Goal: Transaction & Acquisition: Subscribe to service/newsletter

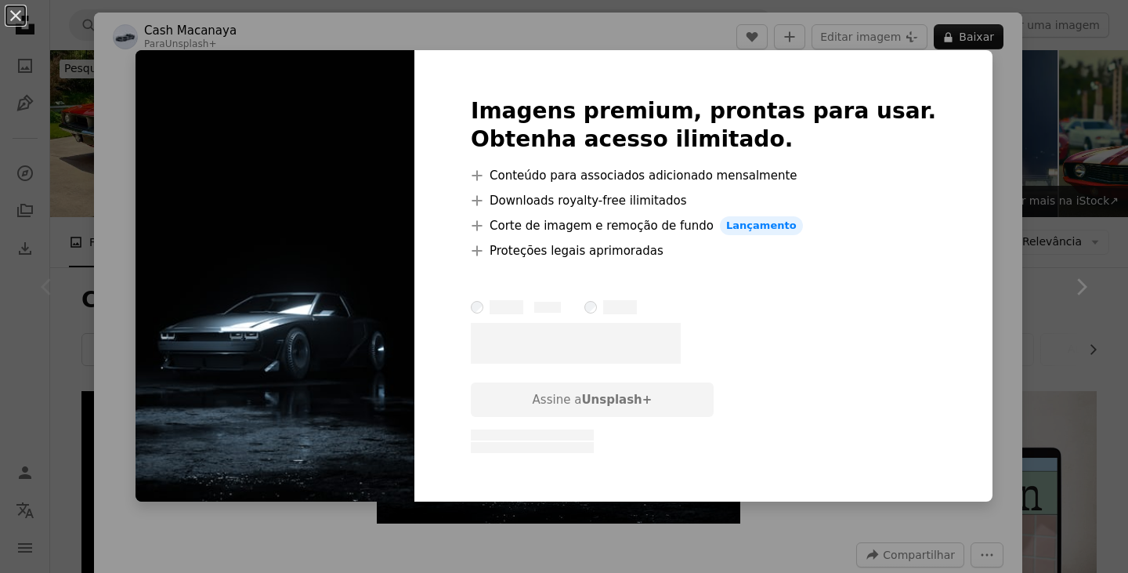
scroll to position [470, 0]
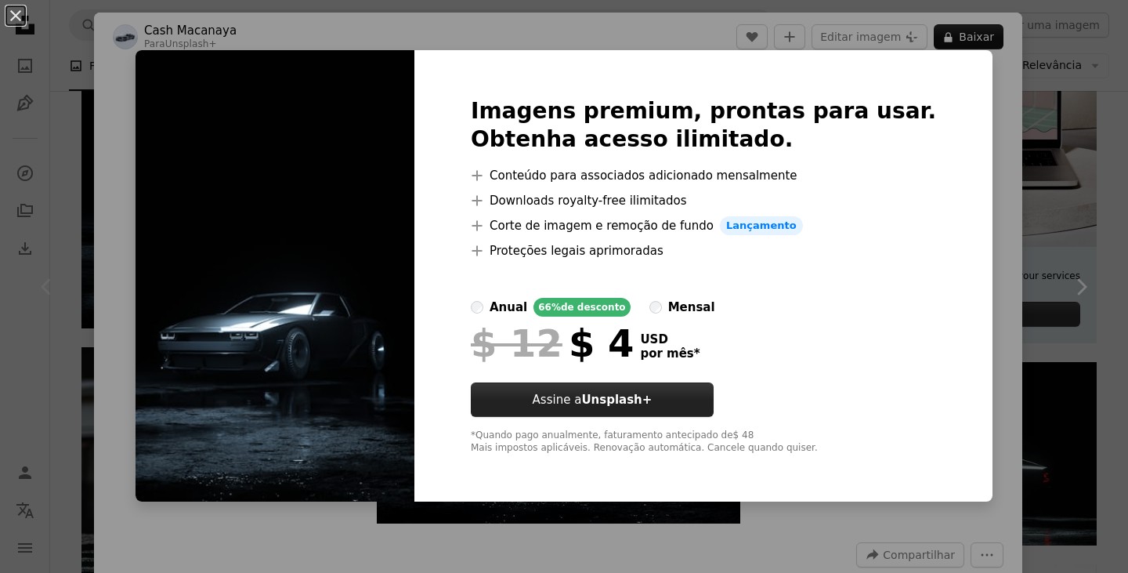
click at [599, 398] on button "Assine a Unsplash+" at bounding box center [592, 399] width 243 height 34
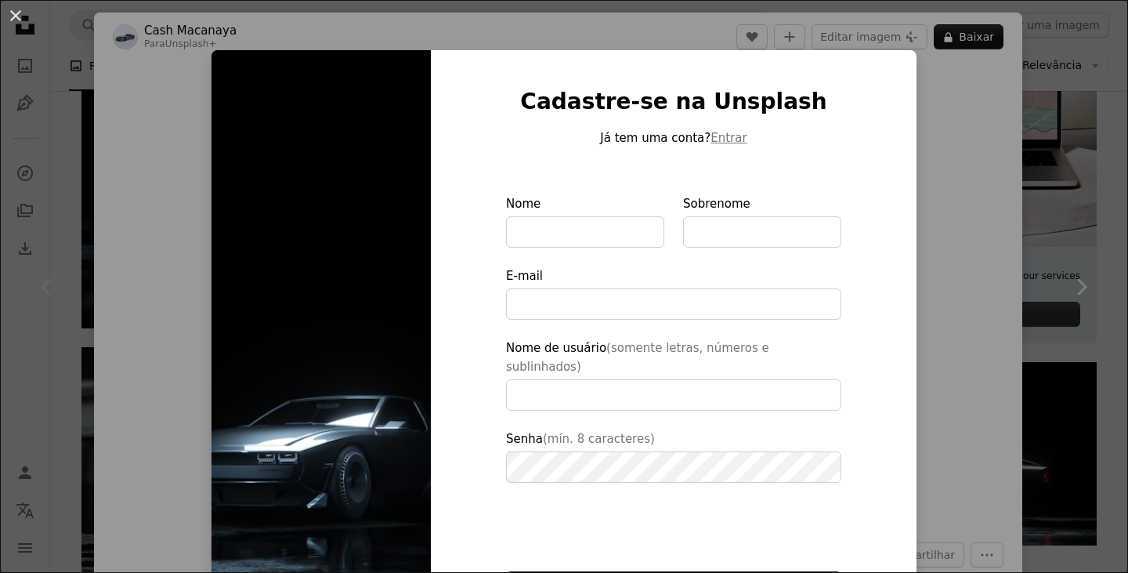
click at [360, 154] on img at bounding box center [321, 371] width 219 height 643
type input "**********"
click at [13, 7] on button "An X shape" at bounding box center [15, 15] width 19 height 19
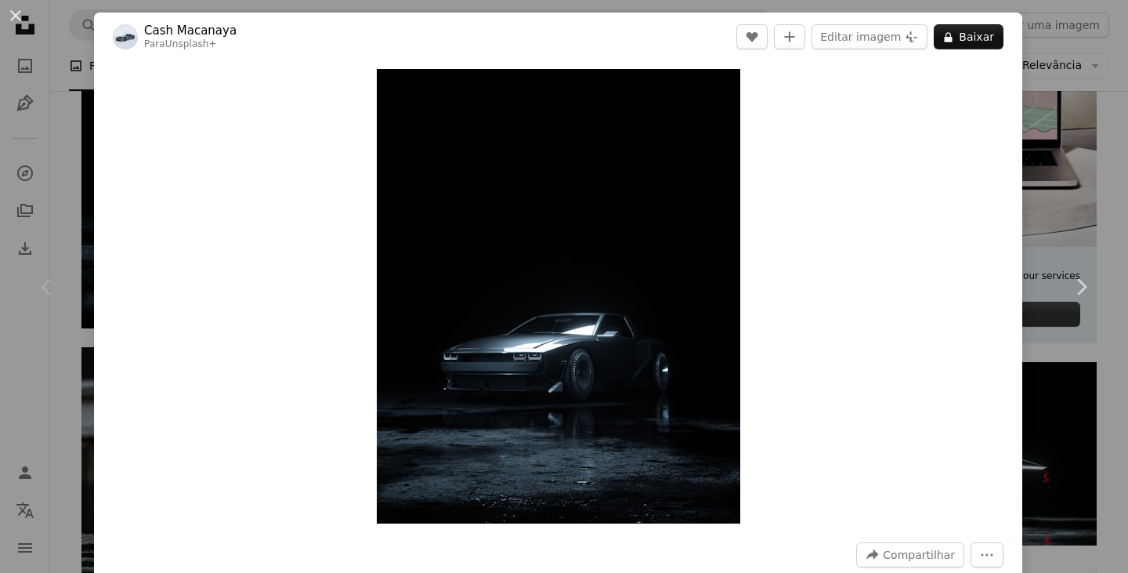
click at [12, 12] on button "An X shape" at bounding box center [15, 15] width 19 height 19
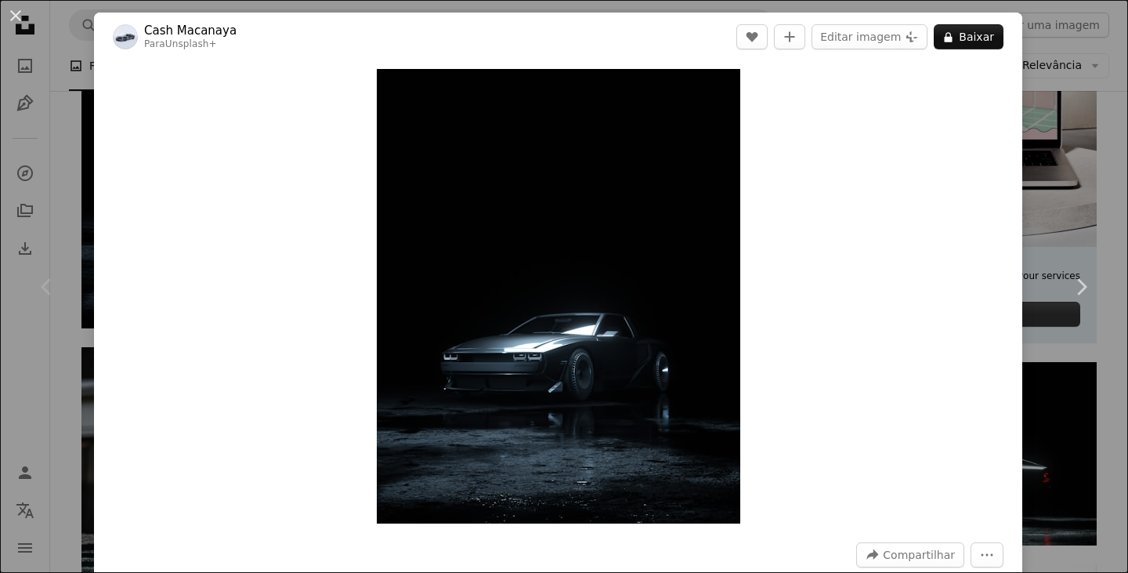
drag, startPoint x: 11, startPoint y: 13, endPoint x: 13, endPoint y: 1, distance: 12.8
click at [13, 9] on button "An X shape" at bounding box center [15, 15] width 19 height 19
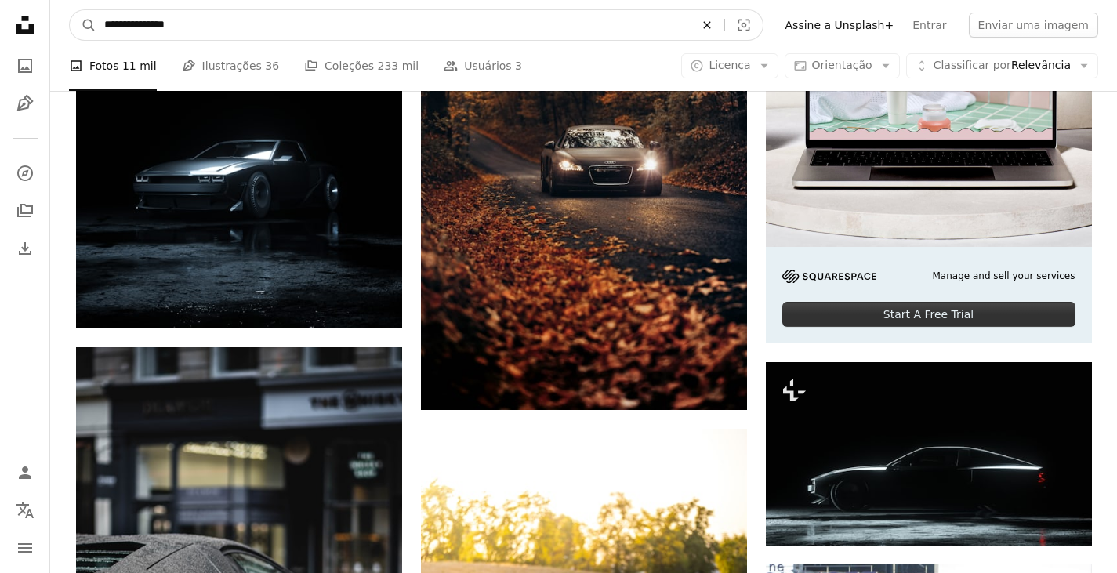
click at [724, 19] on icon "An X shape" at bounding box center [707, 25] width 34 height 13
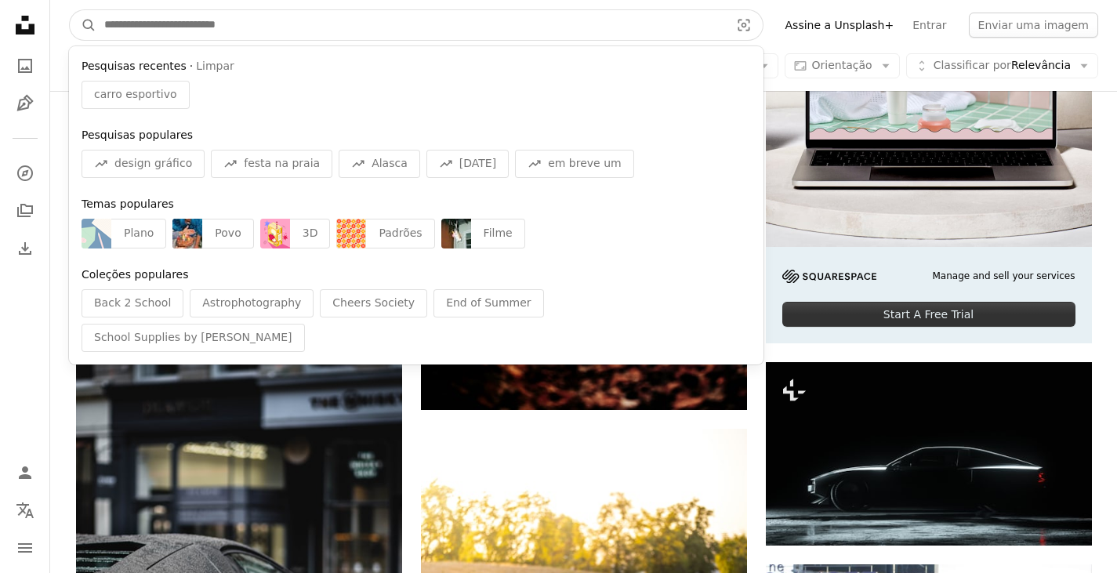
click at [725, 19] on input "Pesquise conteúdo visual em todo o site" at bounding box center [410, 25] width 628 height 30
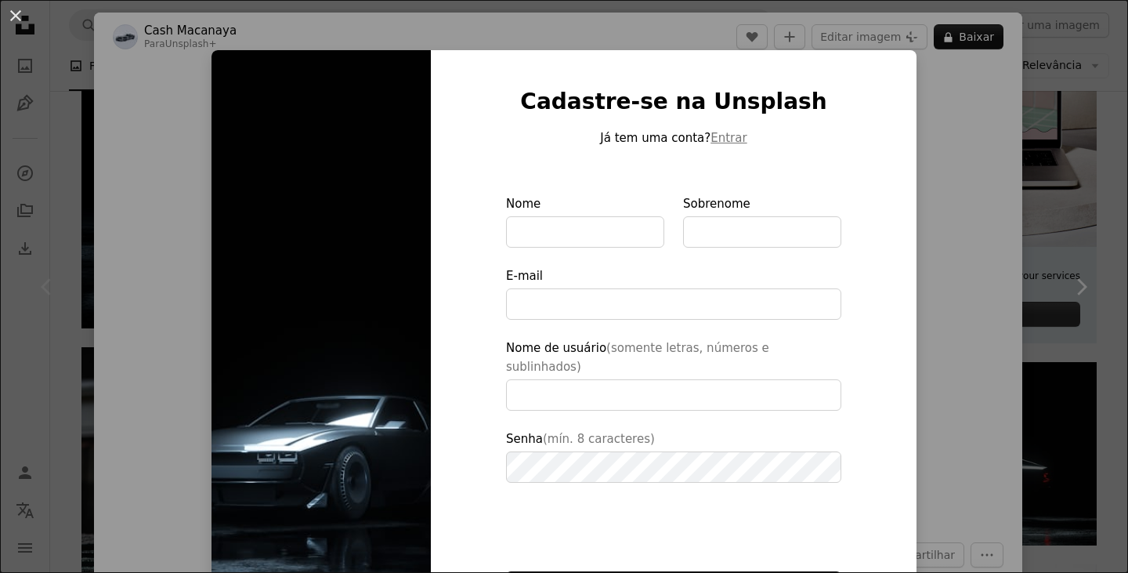
type input "**********"
